Goal: Entertainment & Leisure: Consume media (video, audio)

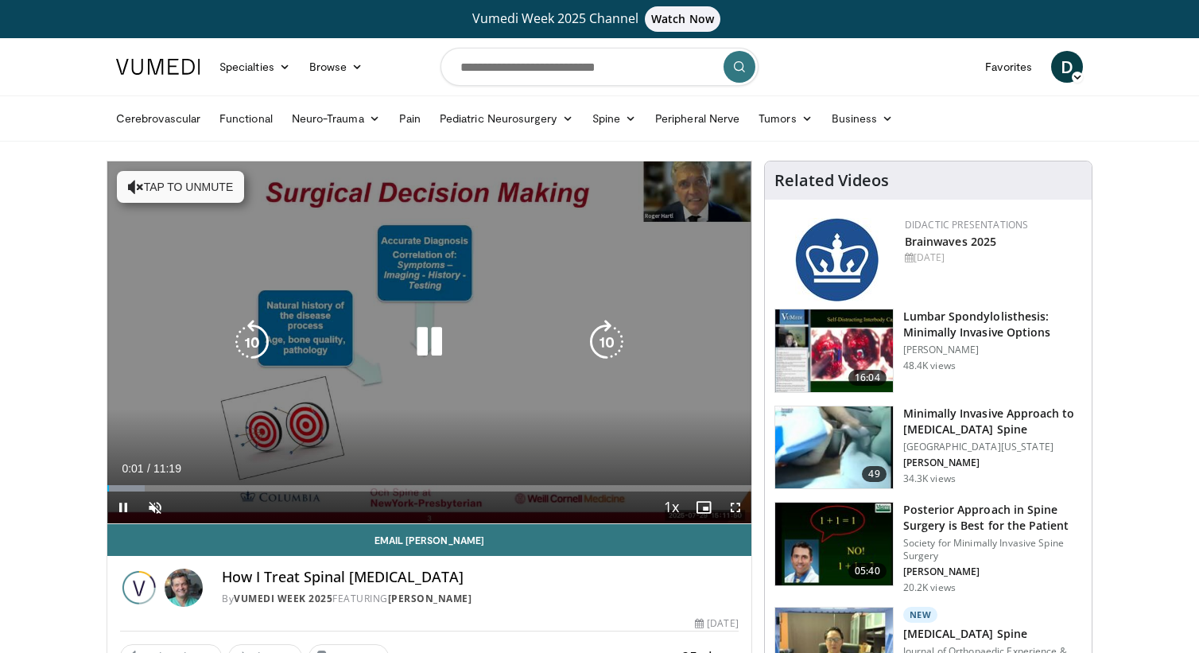
click at [197, 188] on button "Tap to unmute" at bounding box center [180, 187] width 127 height 32
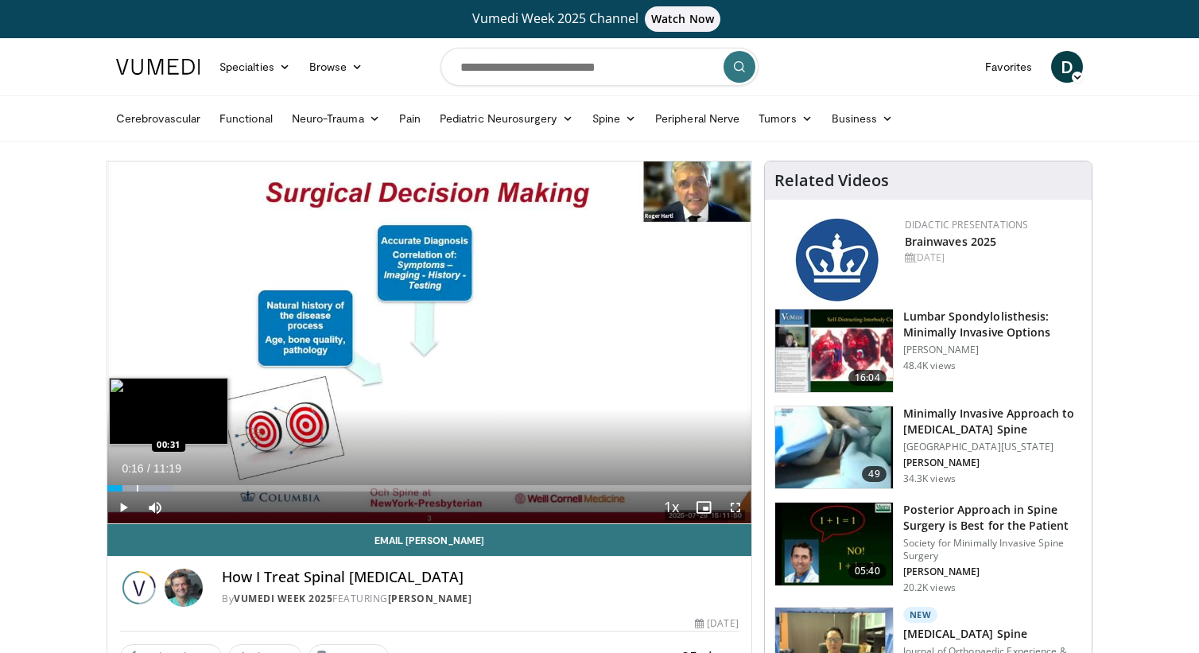
click at [137, 488] on div "Progress Bar" at bounding box center [138, 488] width 2 height 6
click at [161, 488] on div "Progress Bar" at bounding box center [162, 488] width 2 height 6
click at [173, 490] on div "Progress Bar" at bounding box center [177, 488] width 86 height 6
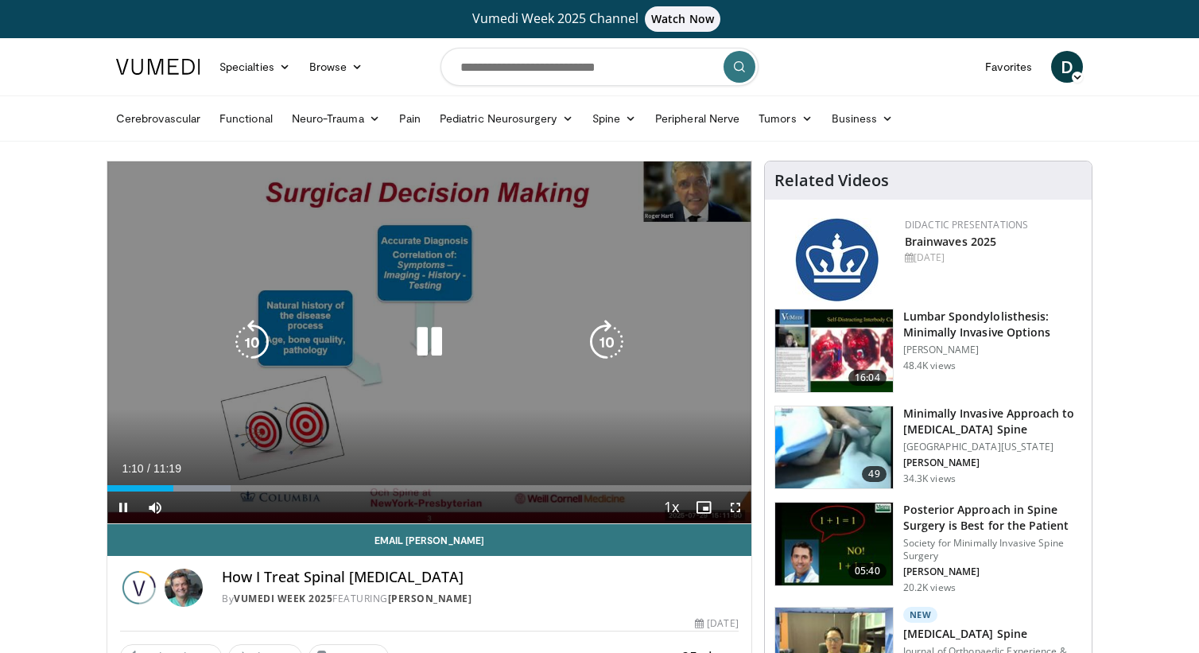
click at [186, 490] on div "Progress Bar" at bounding box center [188, 488] width 85 height 6
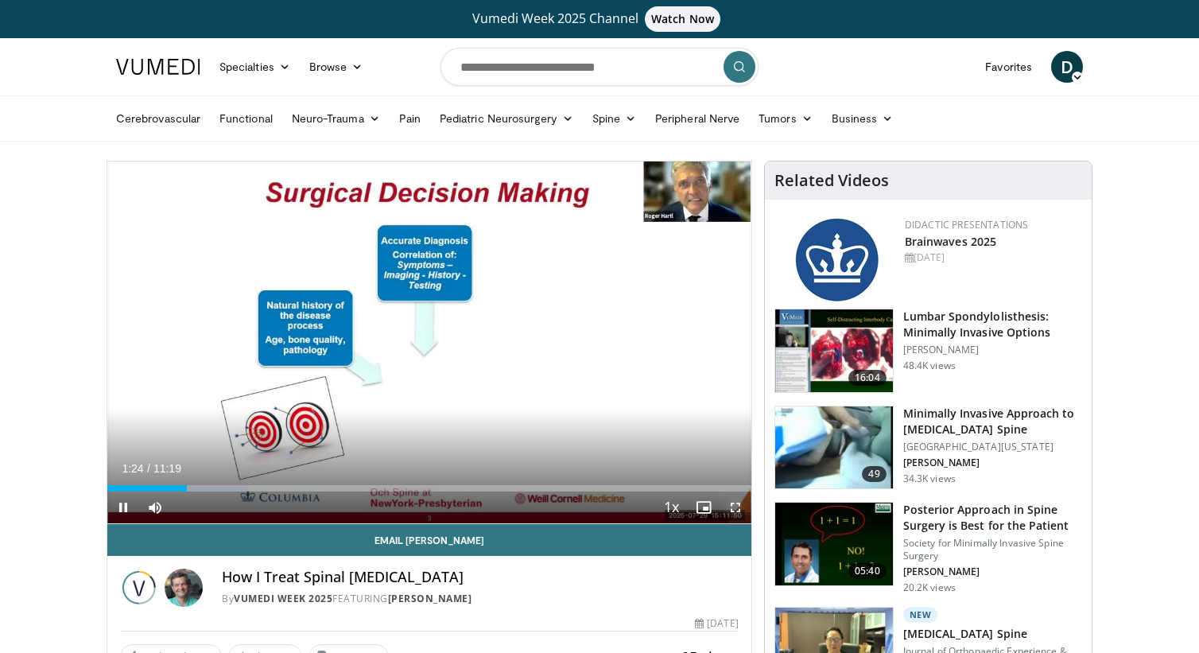
click at [738, 509] on span "Video Player" at bounding box center [736, 507] width 32 height 32
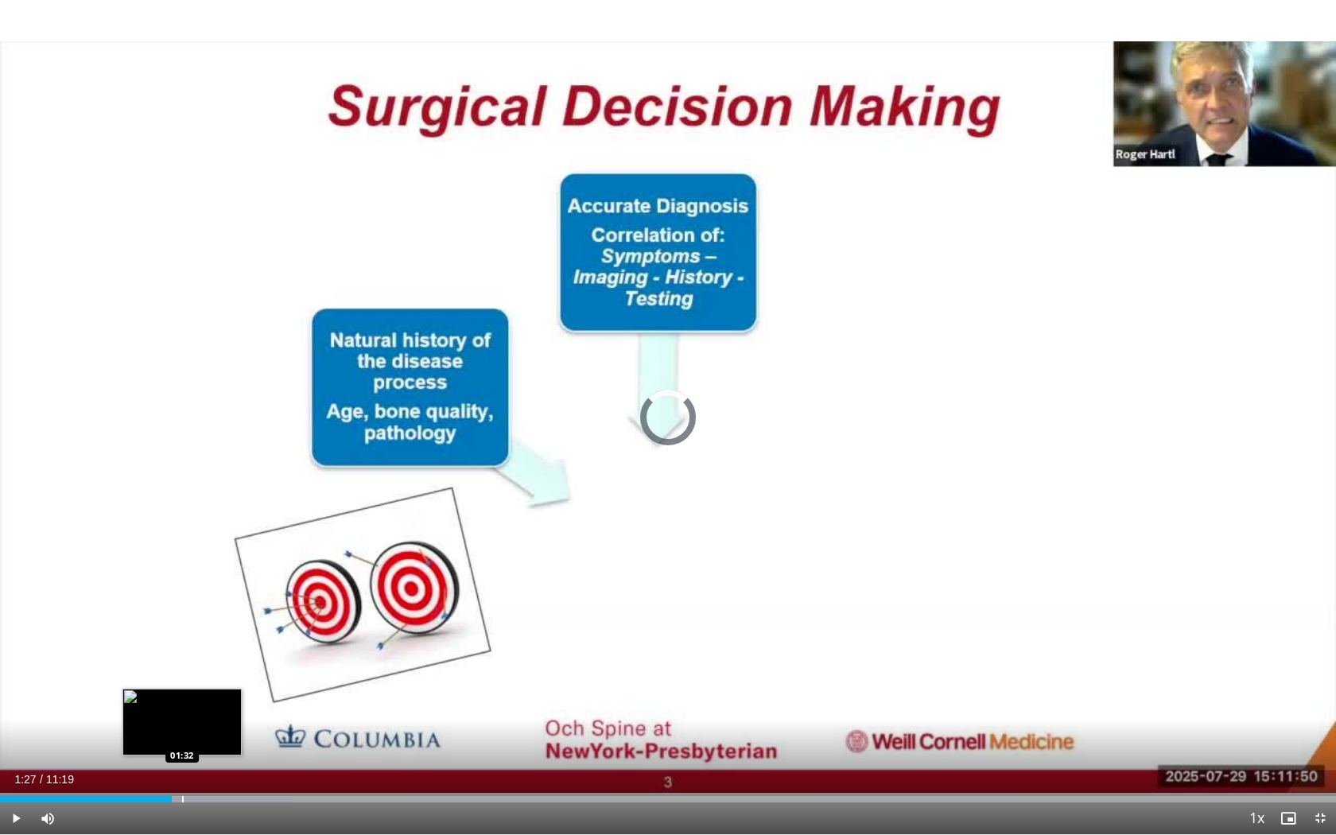
click at [182, 652] on div "Progress Bar" at bounding box center [183, 799] width 2 height 6
click at [201, 652] on div "Progress Bar" at bounding box center [201, 799] width 2 height 6
click at [208, 652] on div "Progress Bar" at bounding box center [209, 799] width 2 height 6
click at [229, 652] on div "Progress Bar" at bounding box center [228, 799] width 2 height 6
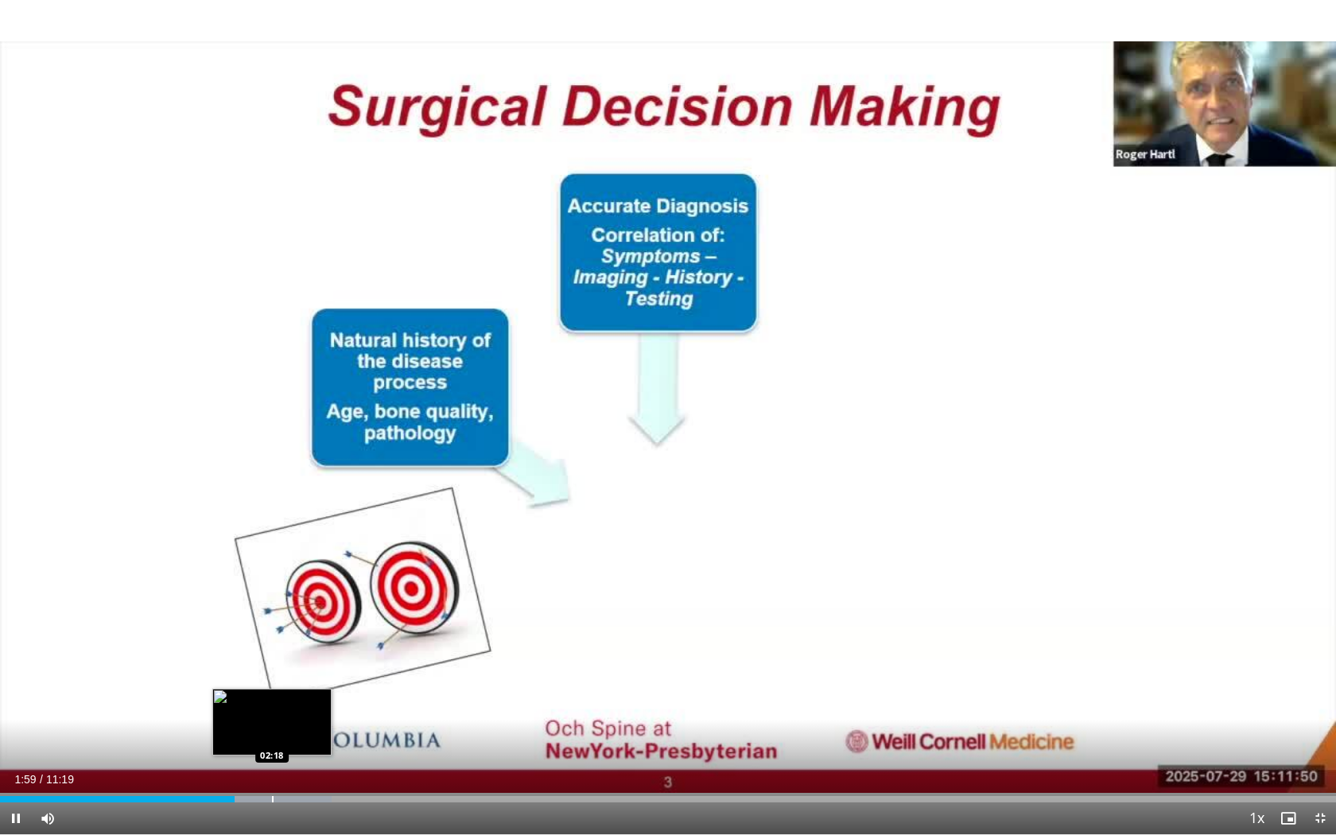
click at [273, 652] on div "Progress Bar" at bounding box center [273, 799] width 2 height 6
click at [286, 652] on div "Progress Bar" at bounding box center [287, 799] width 2 height 6
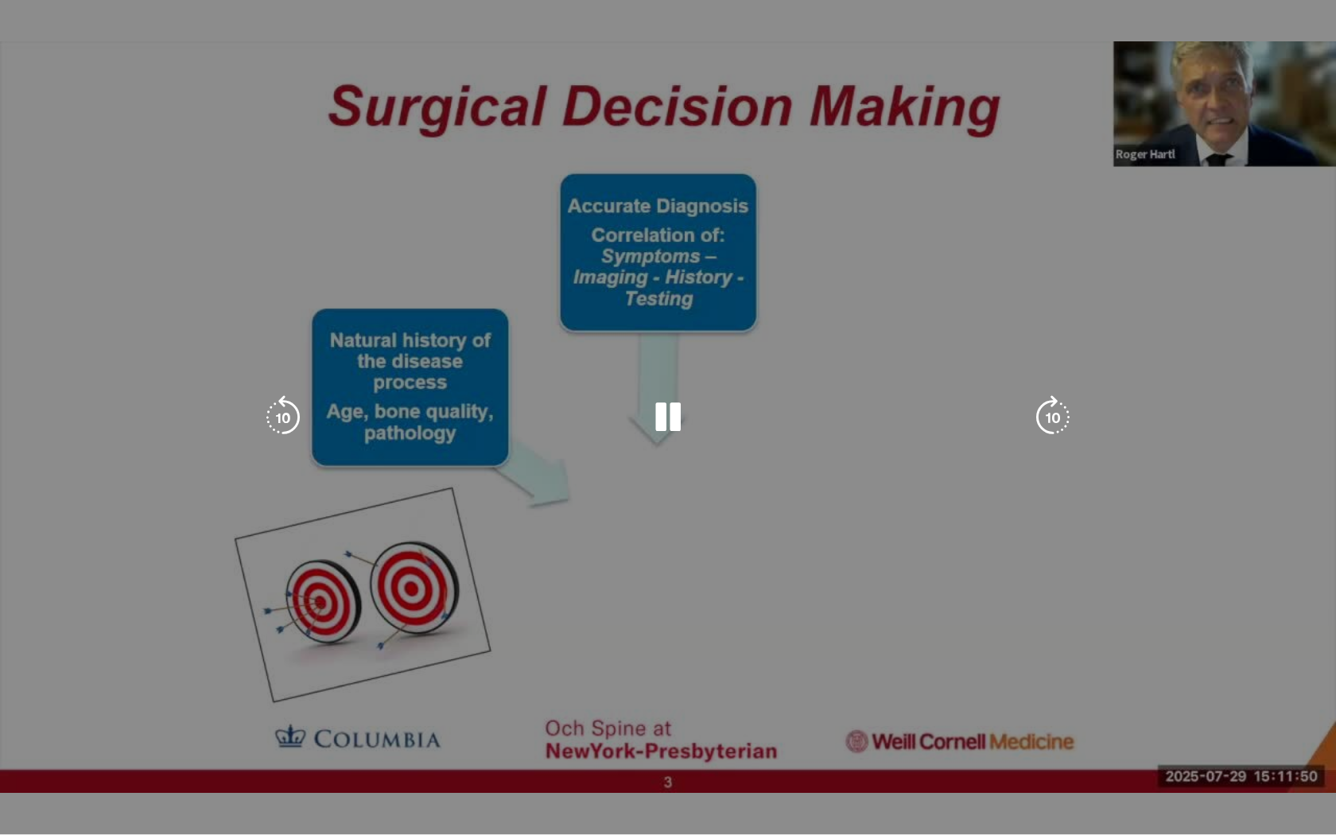
click at [303, 652] on div "10 seconds Tap to unmute" at bounding box center [668, 417] width 1336 height 834
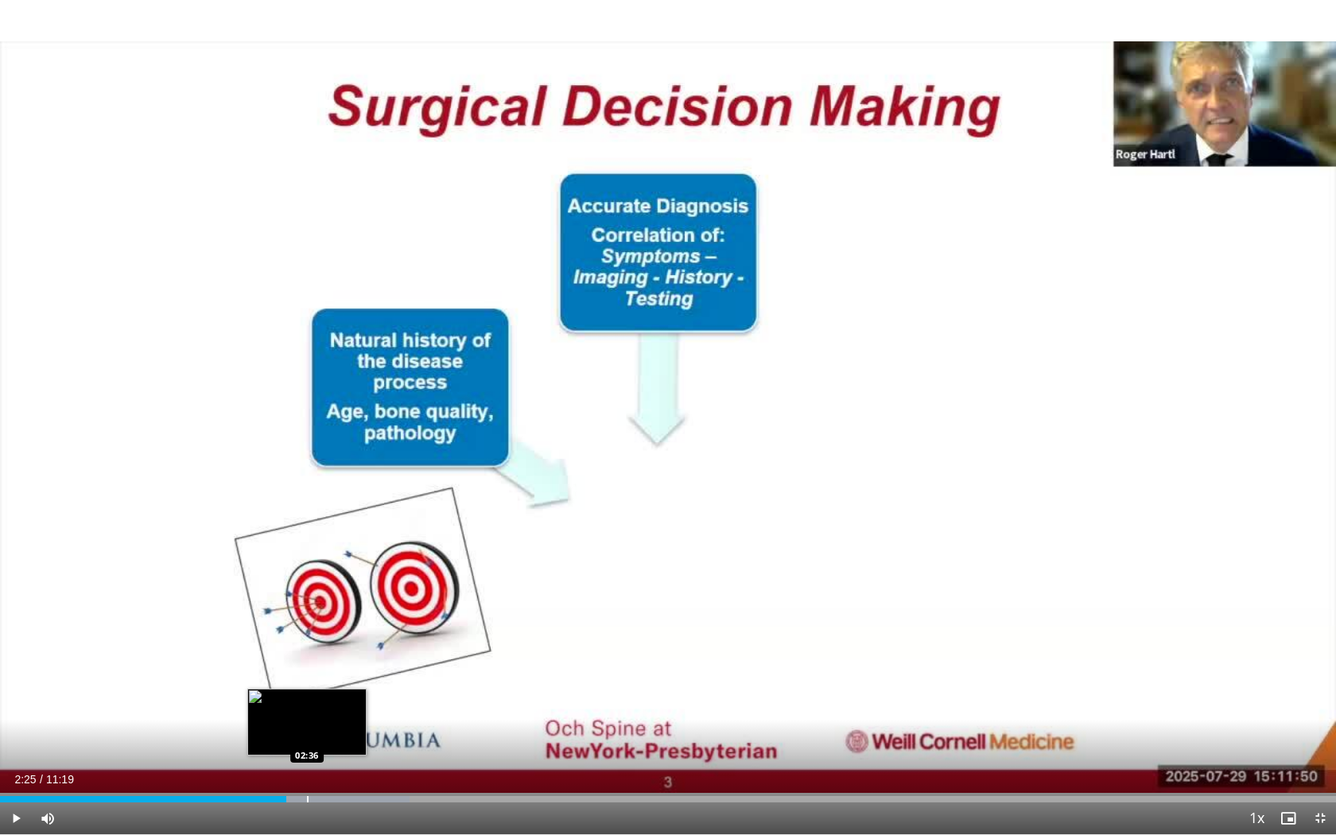
click at [307, 652] on div "Loaded : 30.67% 02:25 02:36" at bounding box center [668, 794] width 1336 height 15
click at [22, 652] on span "Video Player" at bounding box center [16, 818] width 32 height 32
click at [320, 652] on div "Loaded : 32.13% 02:37 02:42" at bounding box center [668, 794] width 1336 height 15
click at [340, 652] on video-js "**********" at bounding box center [668, 417] width 1336 height 835
click at [363, 652] on div "Loaded : 35.05% 02:51 03:05" at bounding box center [668, 794] width 1336 height 15
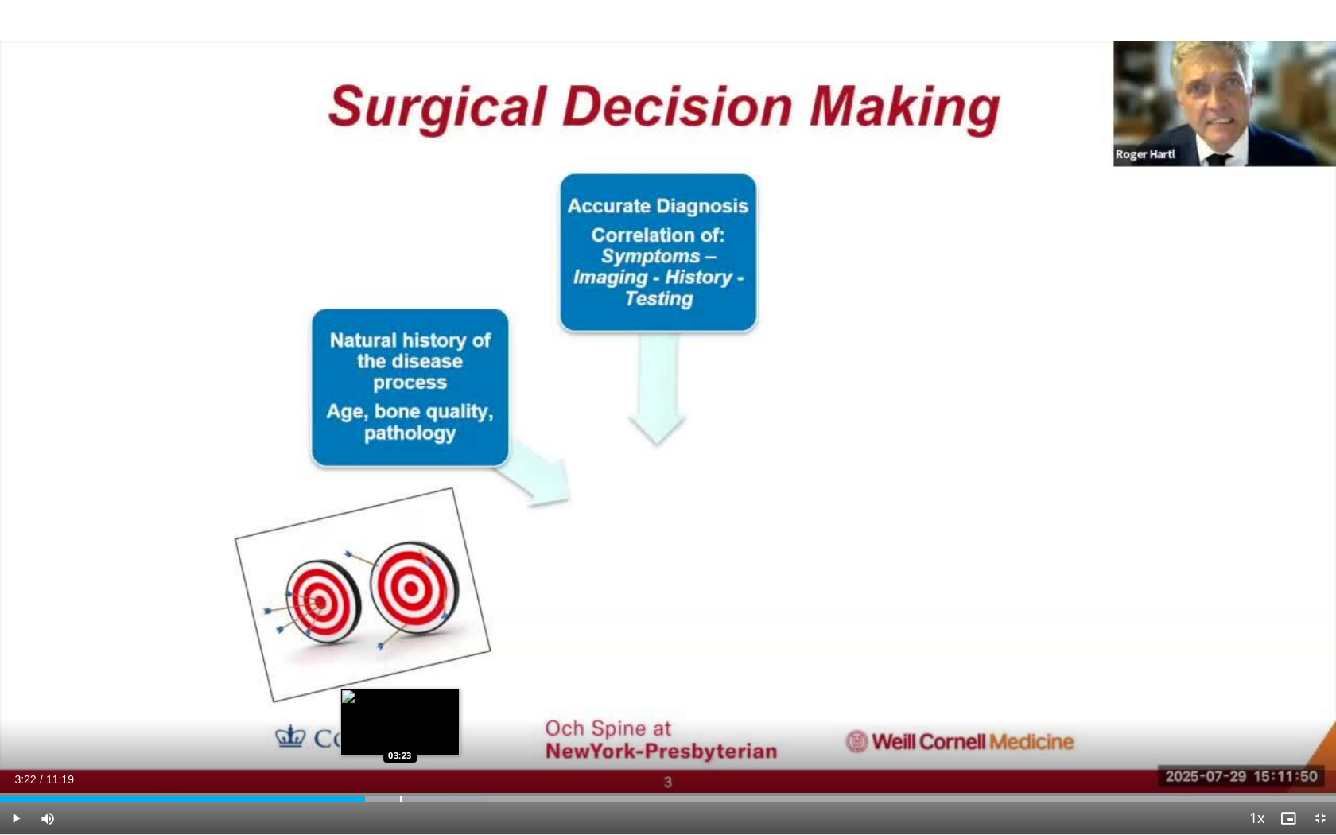
click at [399, 652] on div "Progress Bar" at bounding box center [397, 799] width 181 height 6
click at [444, 652] on div "Progress Bar" at bounding box center [445, 799] width 2 height 6
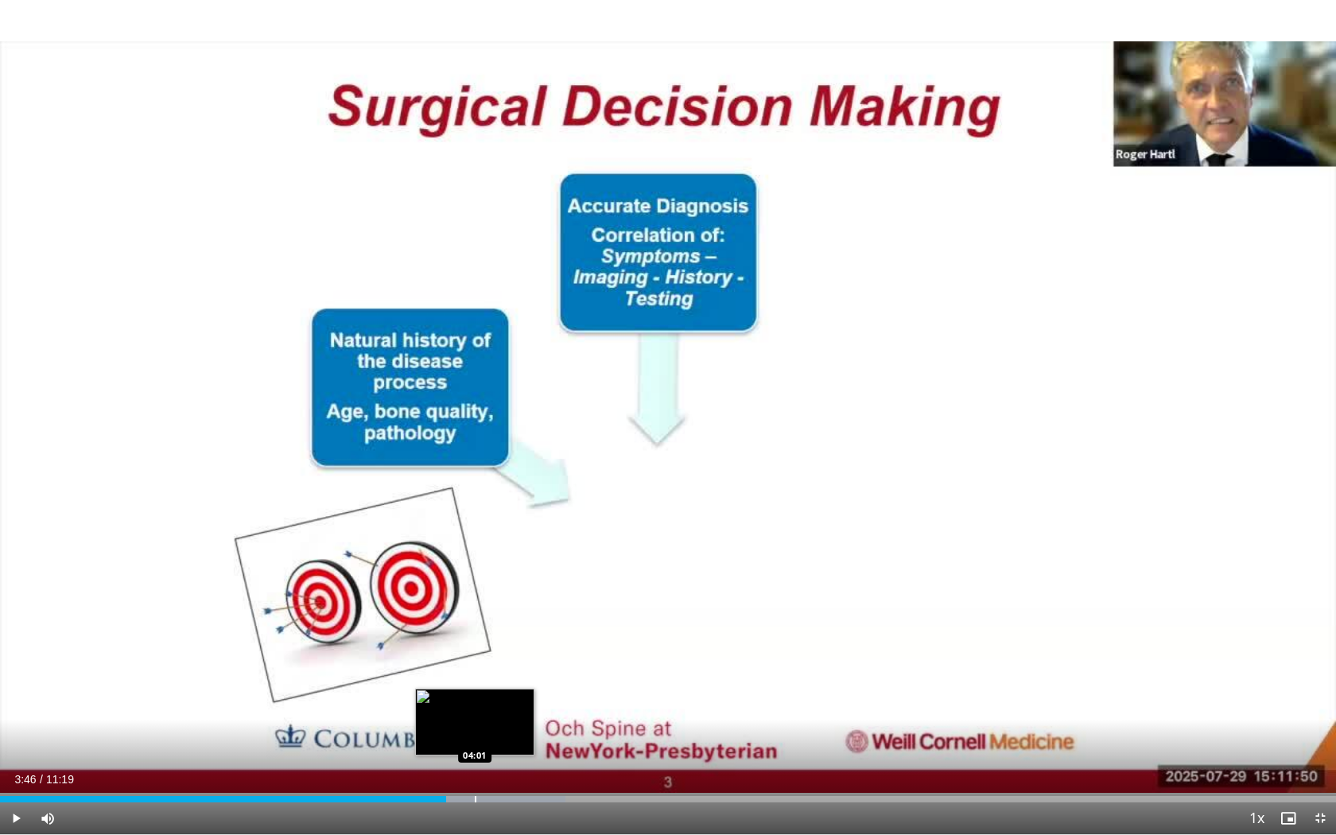
click at [476, 652] on div "Progress Bar" at bounding box center [476, 799] width 2 height 6
click at [506, 652] on div "Progress Bar" at bounding box center [507, 799] width 2 height 6
click at [546, 652] on div "Progress Bar" at bounding box center [547, 799] width 2 height 6
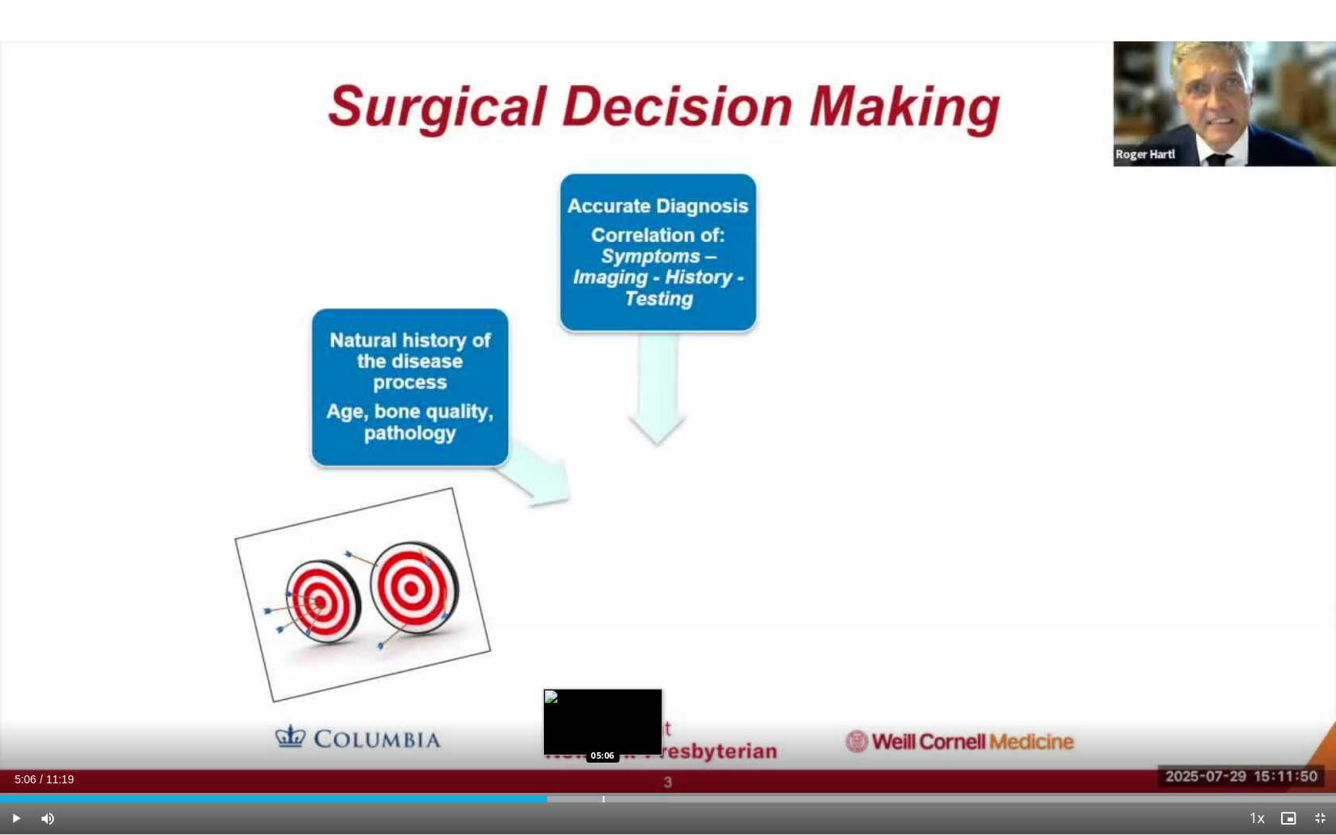
click at [604, 652] on div "Progress Bar" at bounding box center [604, 799] width 2 height 6
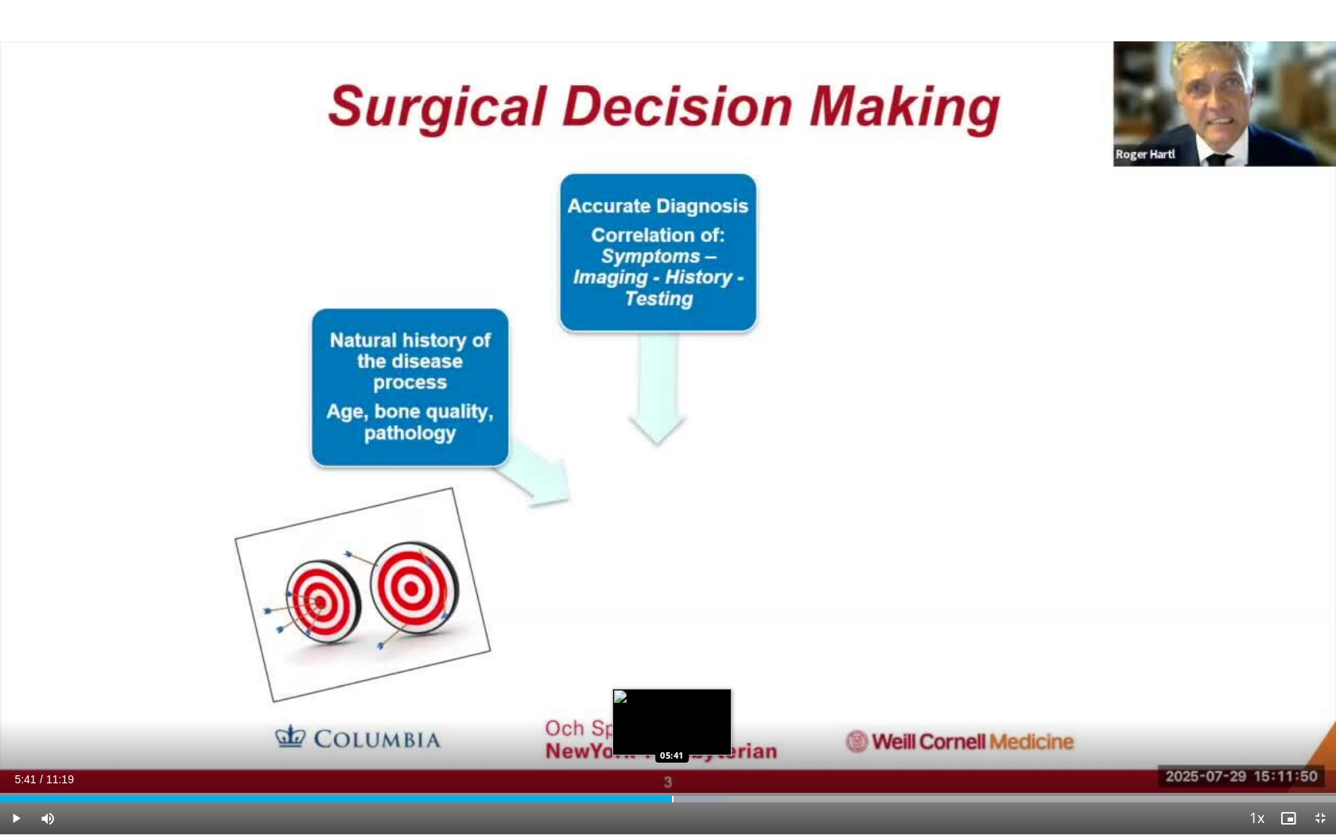
click at [672, 652] on div "Progress Bar" at bounding box center [673, 799] width 2 height 6
click at [752, 652] on div "Progress Bar" at bounding box center [753, 799] width 2 height 6
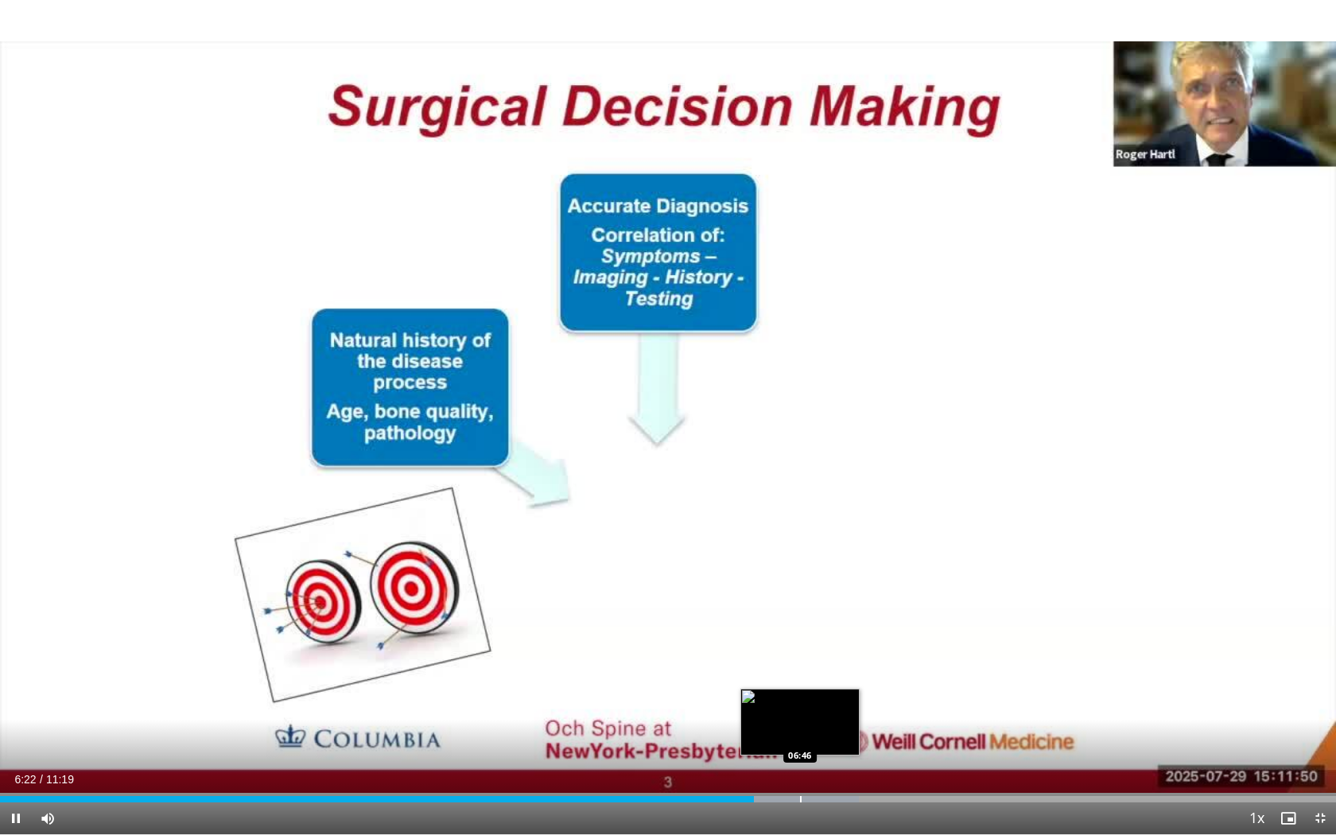
click at [802, 652] on div "Progress Bar" at bounding box center [778, 799] width 162 height 6
click at [846, 652] on div "Loaded : 69.21% 06:48 07:09" at bounding box center [668, 794] width 1336 height 15
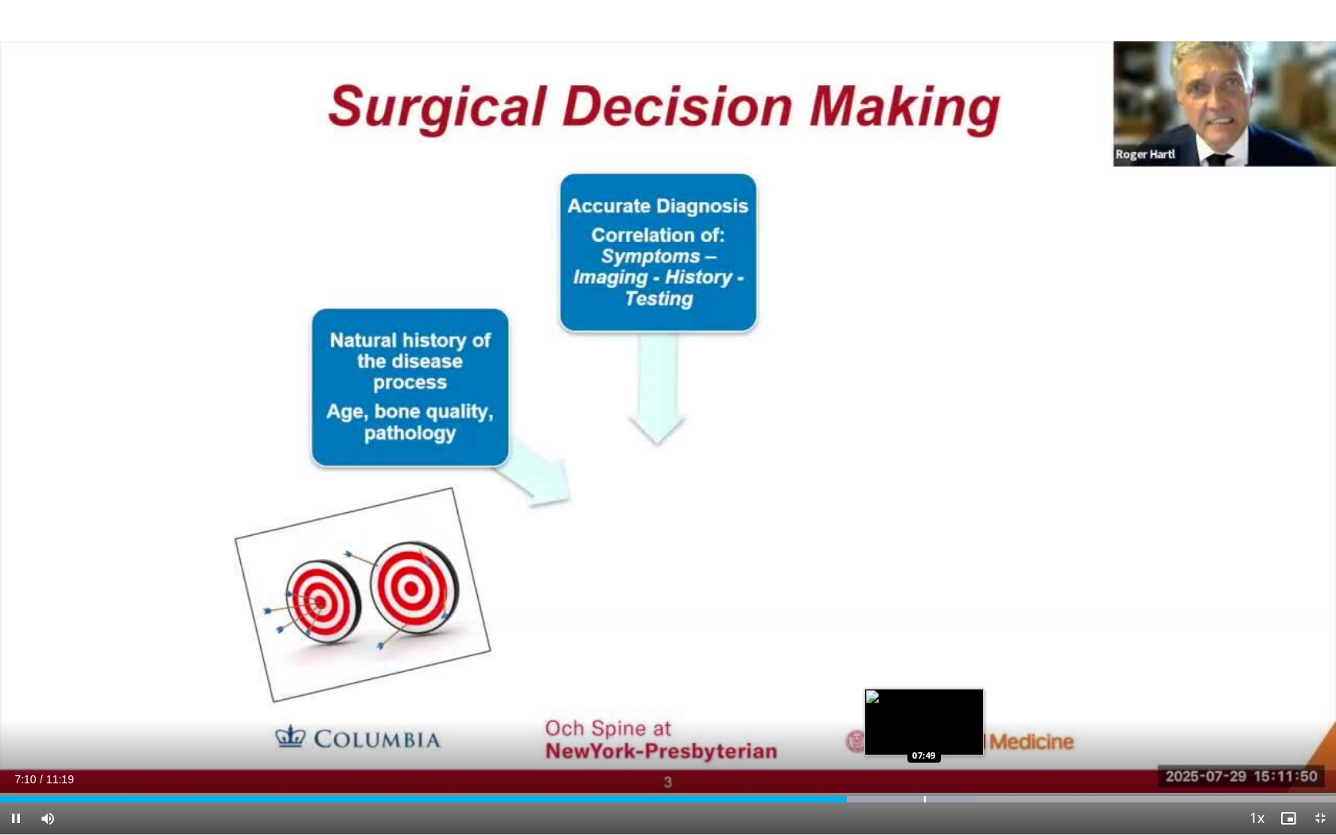
click at [925, 652] on div "Progress Bar" at bounding box center [925, 799] width 2 height 6
click at [973, 652] on div "Loaded : 80.99% 08:08 08:14" at bounding box center [668, 794] width 1336 height 15
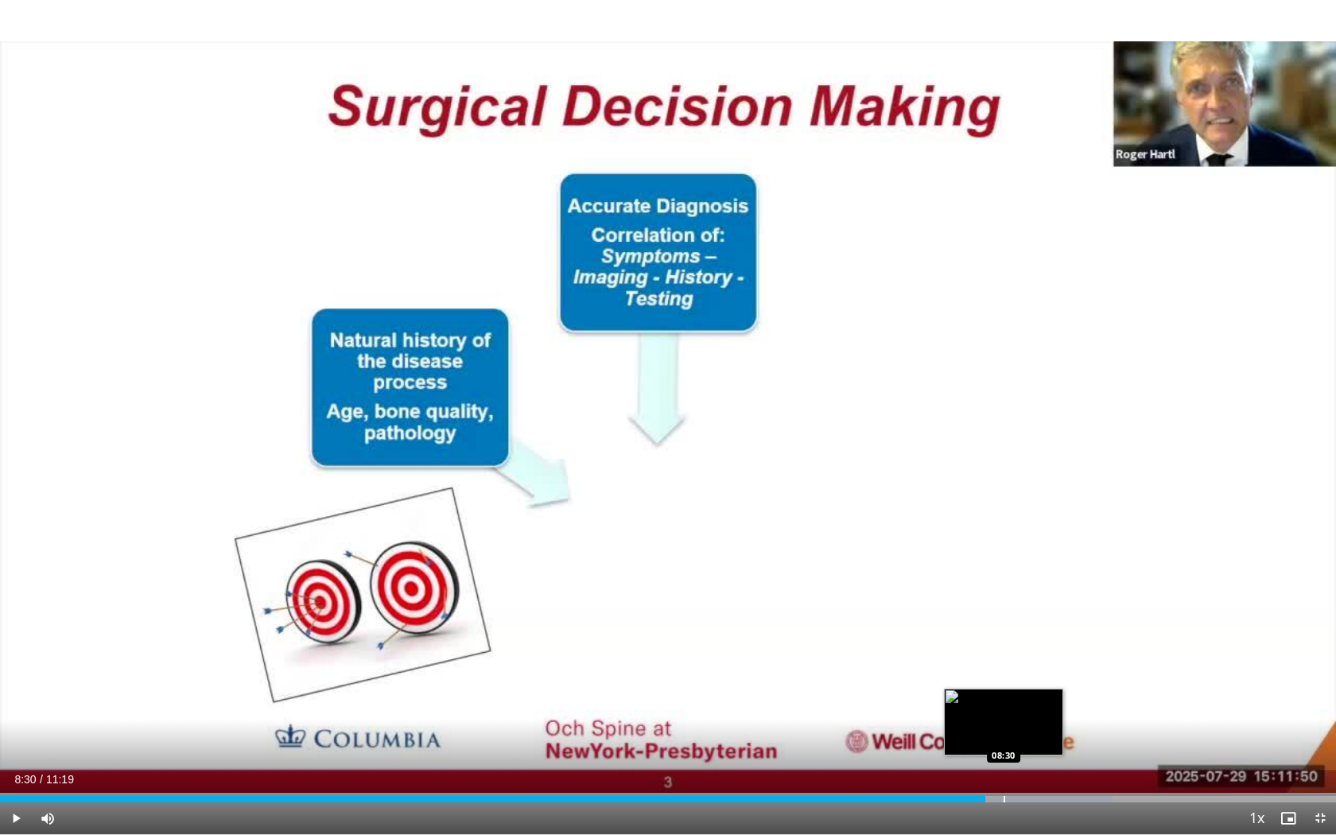
click at [1004, 652] on div "Loaded : 83.25% 08:20 08:30" at bounding box center [668, 794] width 1336 height 15
click at [1058, 652] on div "Progress Bar" at bounding box center [1059, 799] width 2 height 6
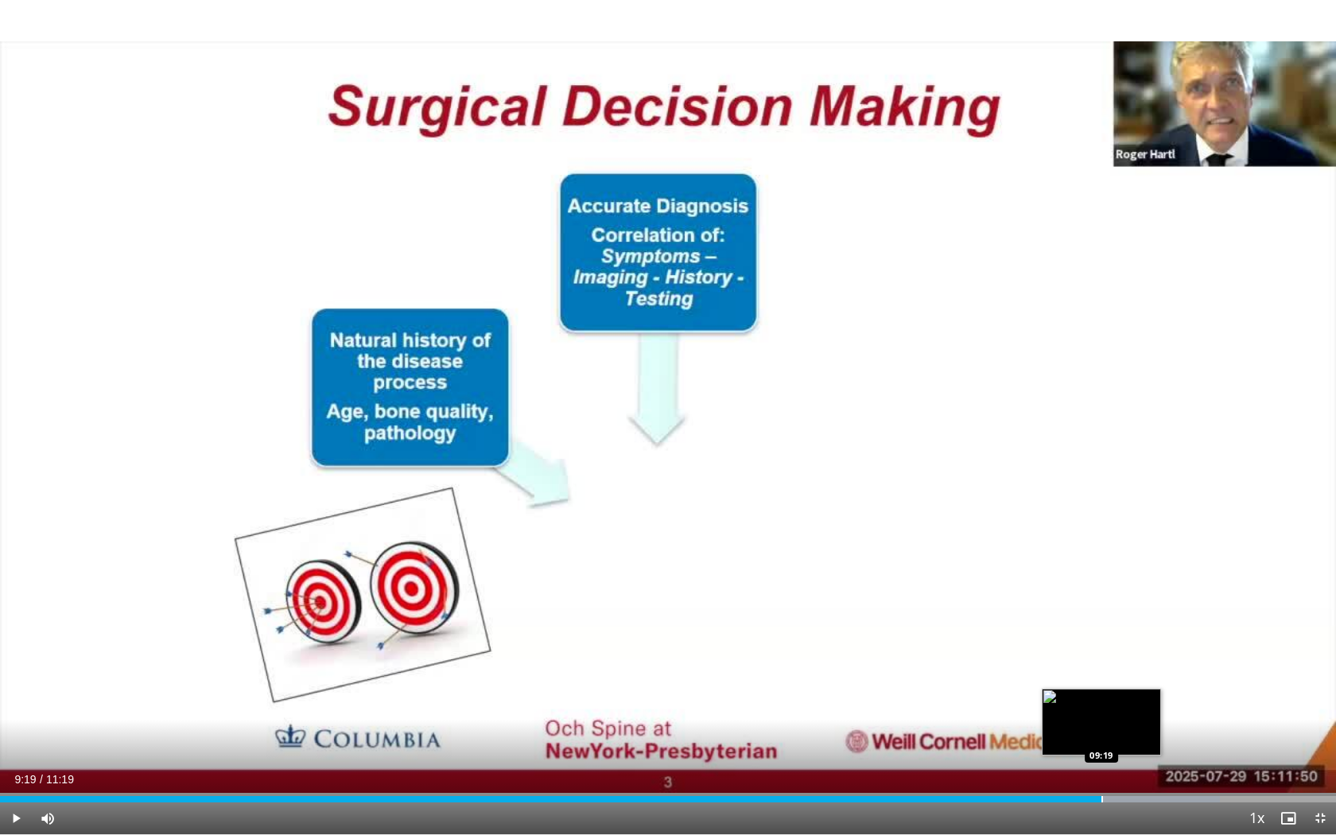
click at [1101, 652] on div "Progress Bar" at bounding box center [1102, 799] width 2 height 6
click at [1115, 652] on div "Progress Bar" at bounding box center [1116, 799] width 2 height 6
click at [1128, 652] on div "Progress Bar" at bounding box center [1128, 799] width 2 height 6
click at [1174, 652] on div "Progress Bar" at bounding box center [1175, 799] width 2 height 6
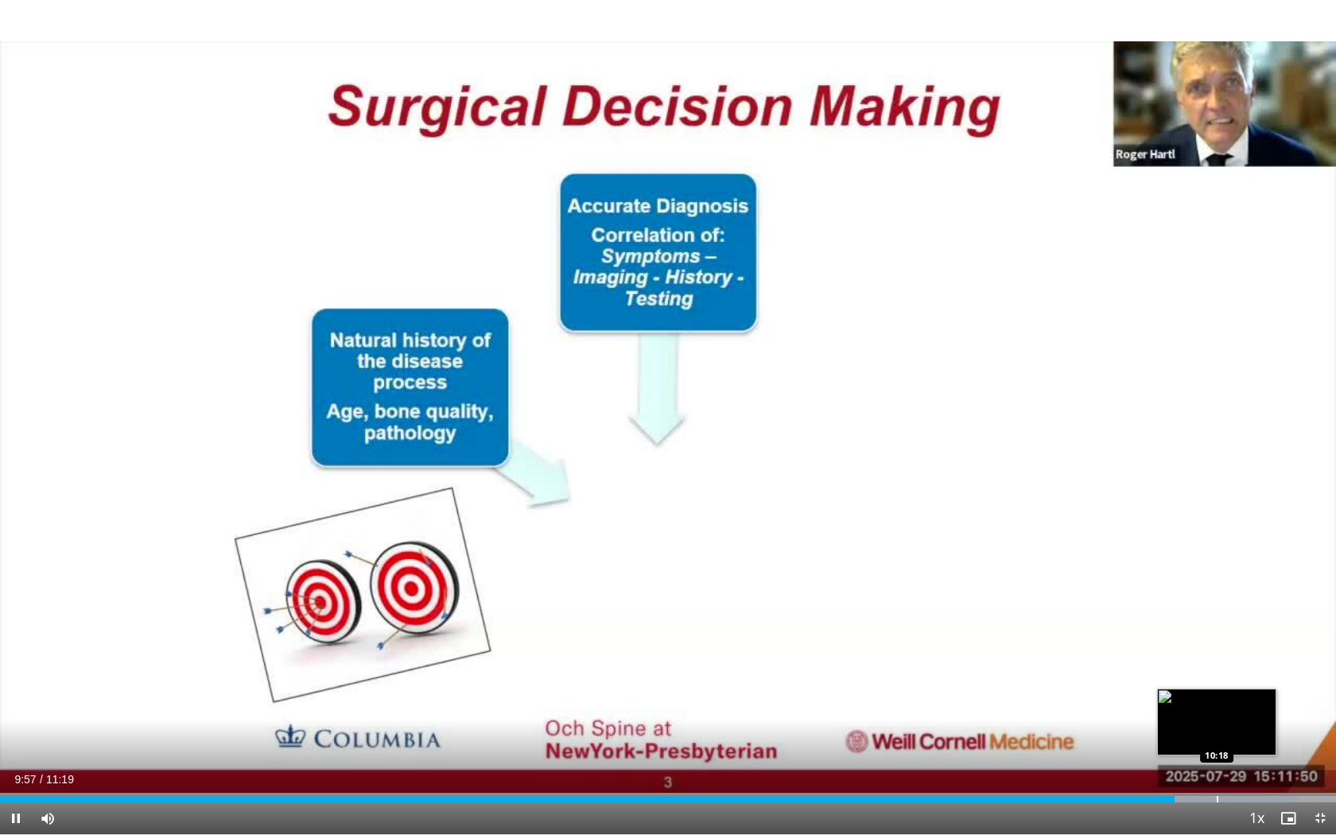
click at [1210, 652] on div "Progress Bar" at bounding box center [1218, 799] width 2 height 6
click at [1210, 652] on div "Loaded : 97.86% 10:18 10:32" at bounding box center [668, 799] width 1336 height 6
click at [1210, 652] on div "Loaded : 100.00% 10:35 10:55" at bounding box center [668, 799] width 1336 height 6
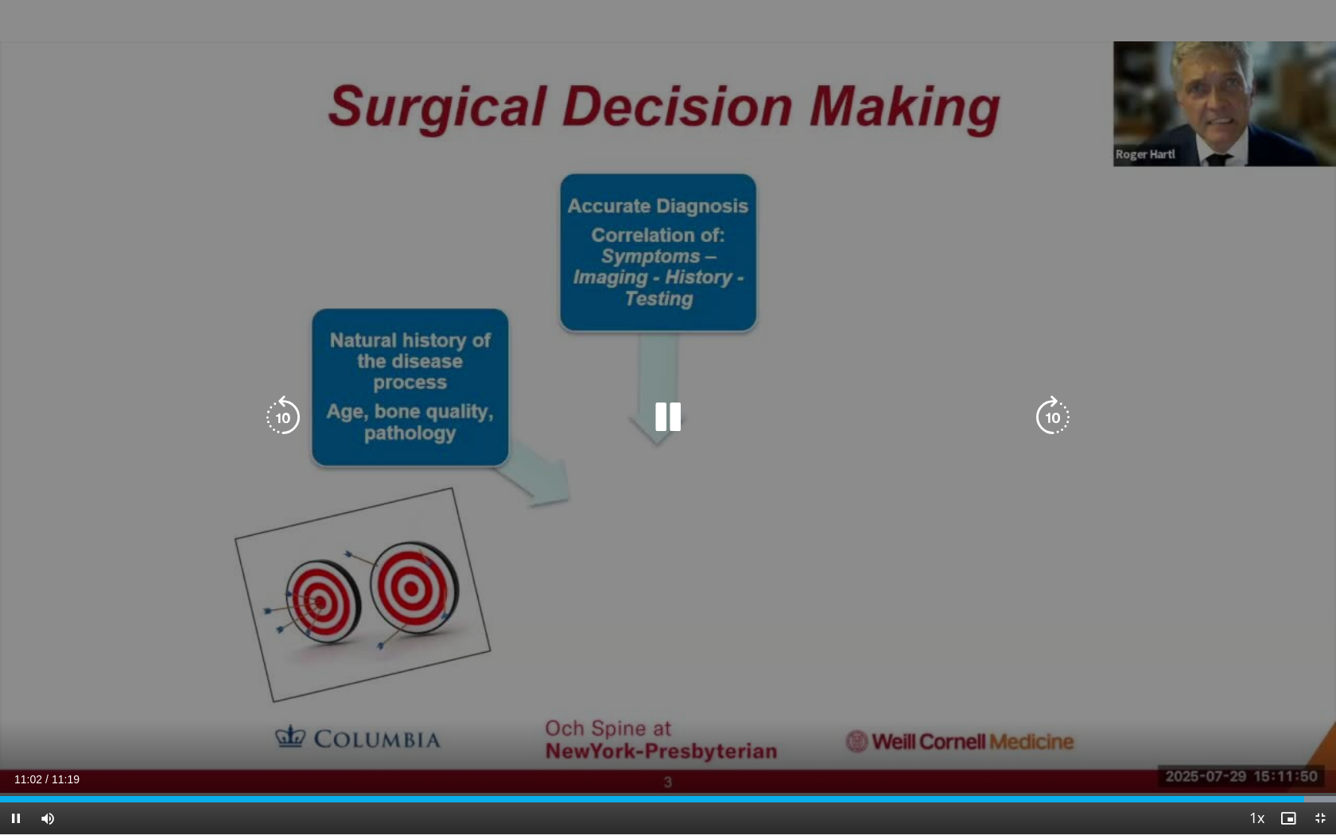
click at [826, 191] on div "10 seconds Tap to unmute" at bounding box center [668, 417] width 1336 height 834
